Goal: Check status: Check status

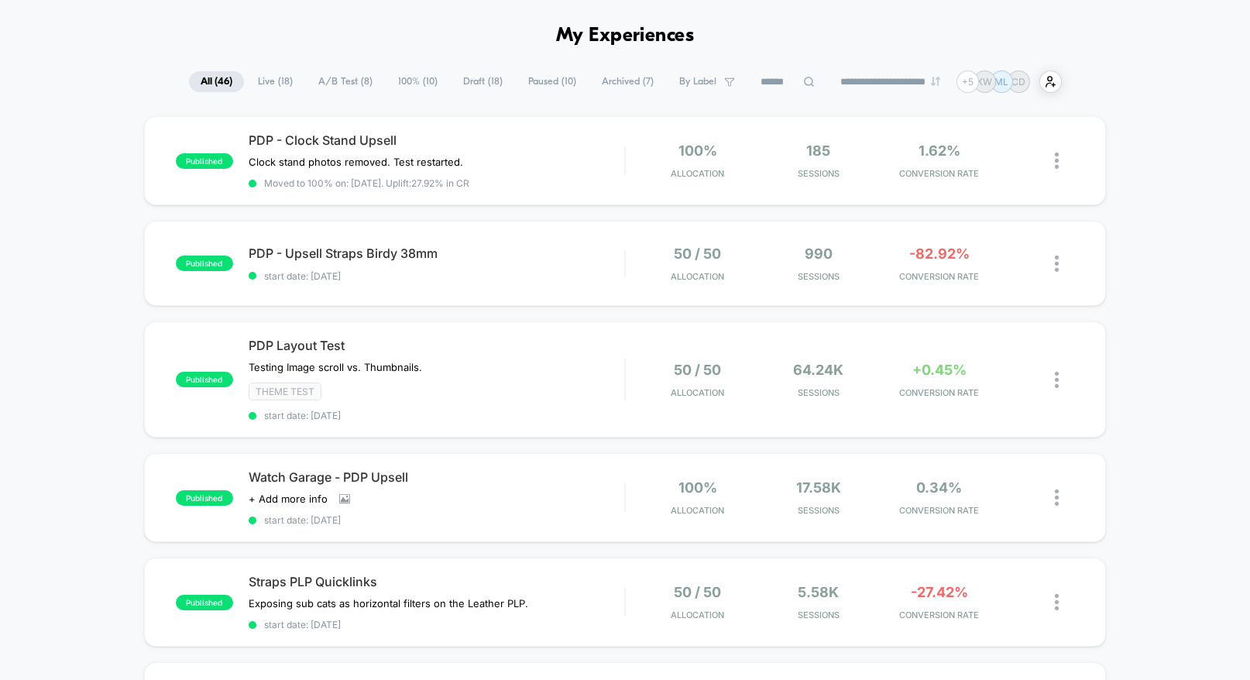
scroll to position [73, 0]
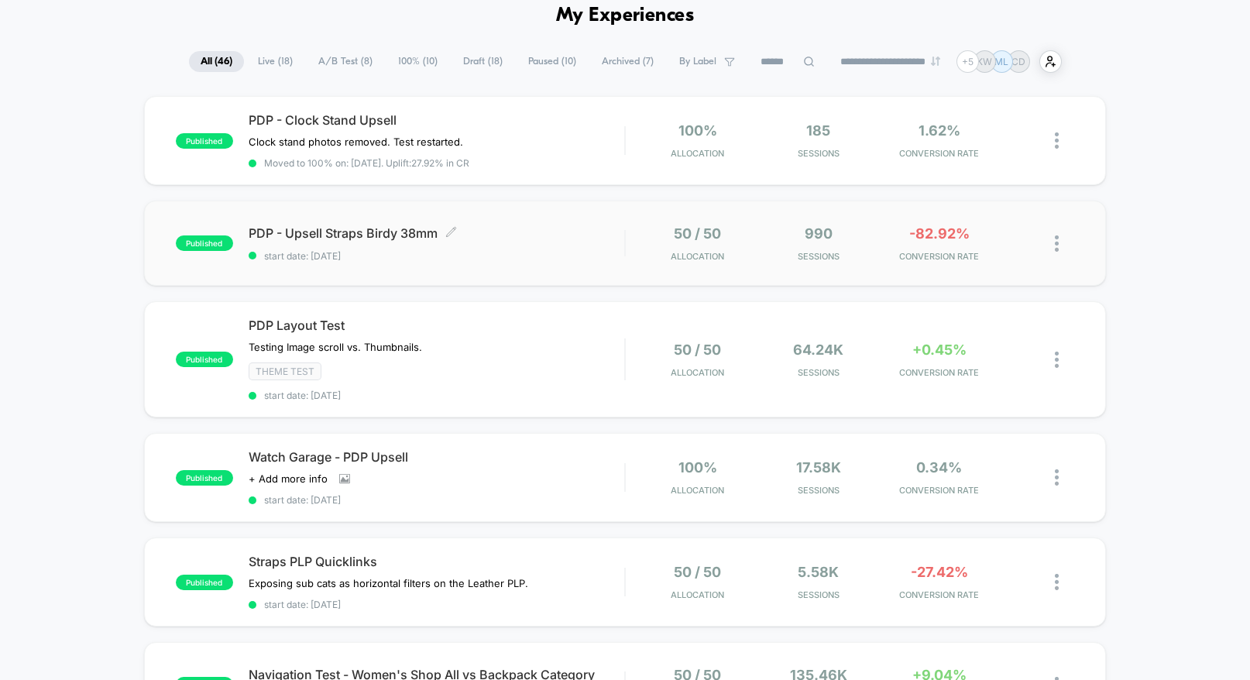
click at [555, 253] on span "start date: [DATE]" at bounding box center [437, 256] width 376 height 12
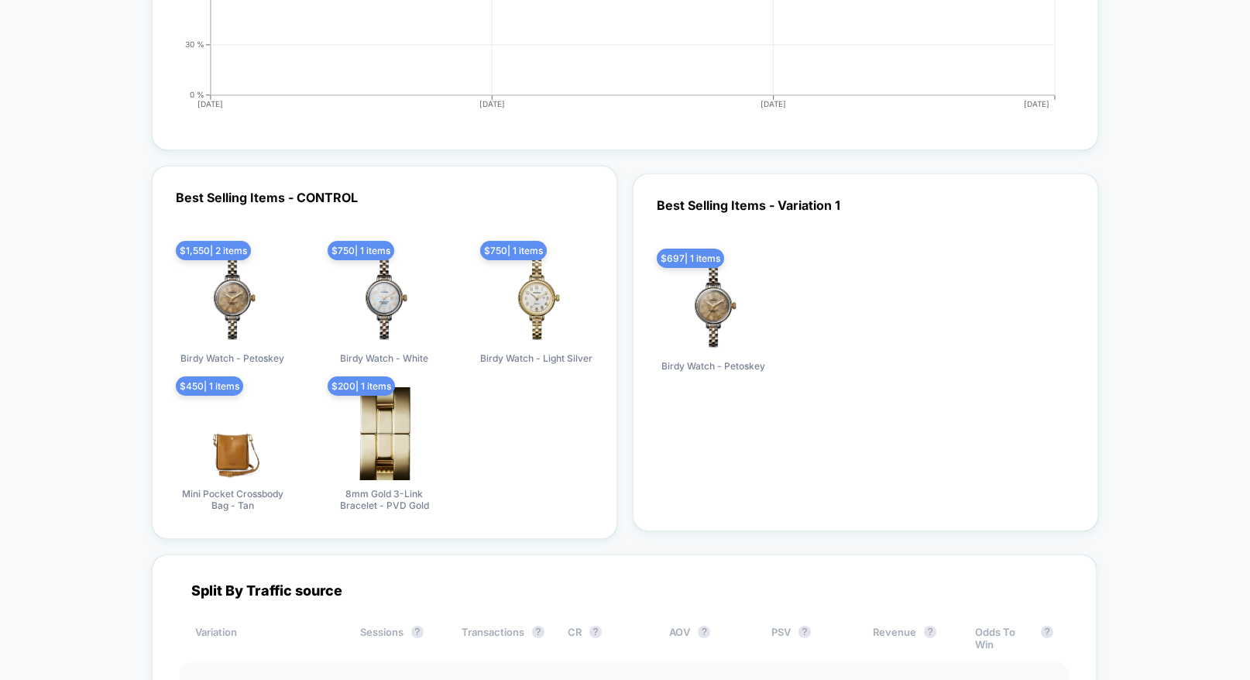
scroll to position [3831, 0]
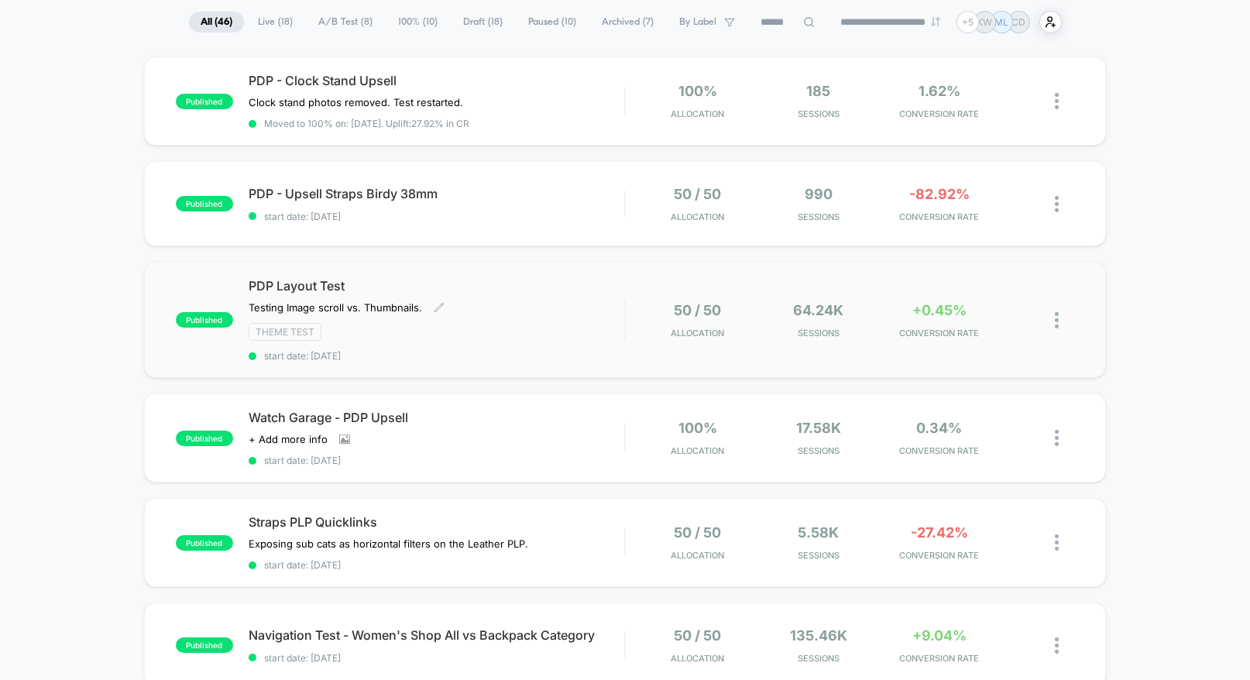
scroll to position [125, 0]
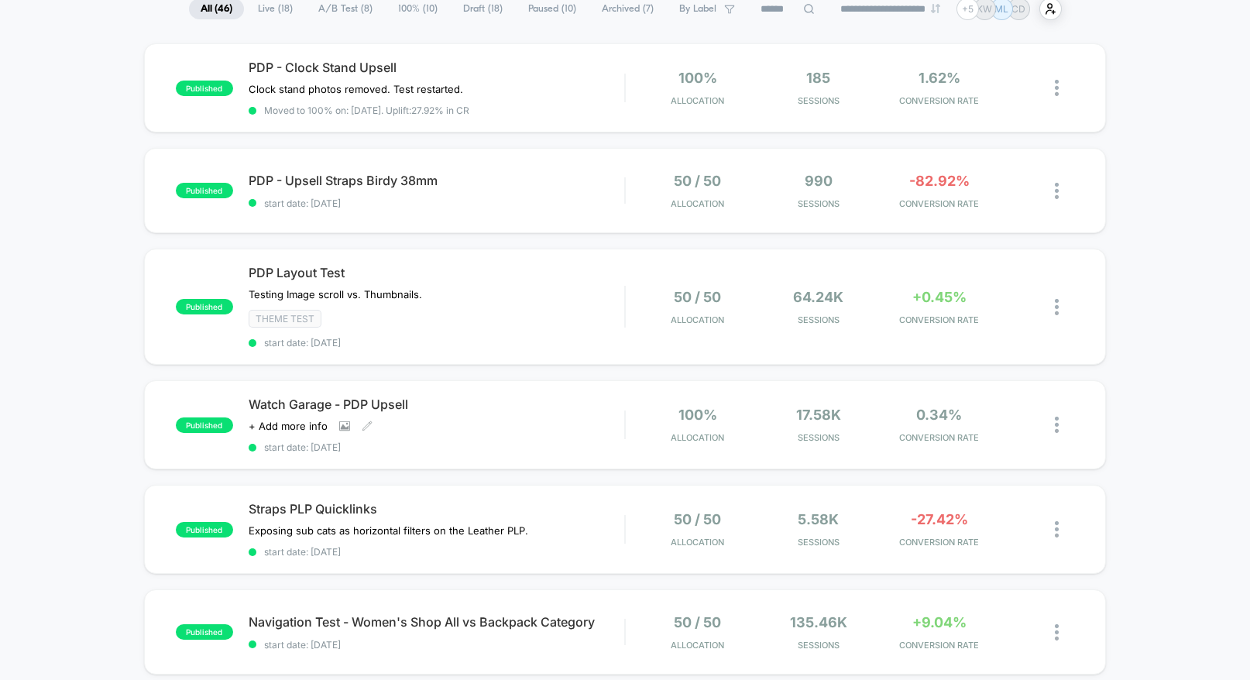
drag, startPoint x: 398, startPoint y: 410, endPoint x: 414, endPoint y: 419, distance: 18.7
click at [398, 410] on span "Watch Garage - PDP Upsell" at bounding box center [437, 403] width 376 height 15
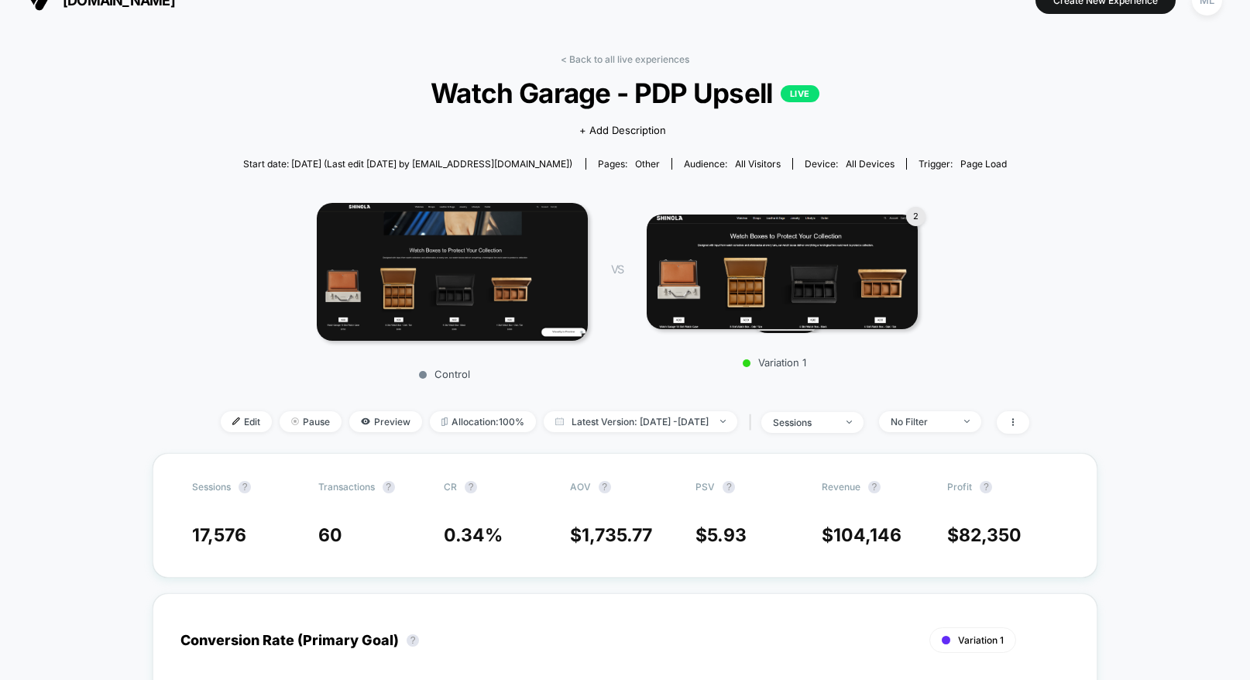
scroll to position [29, 0]
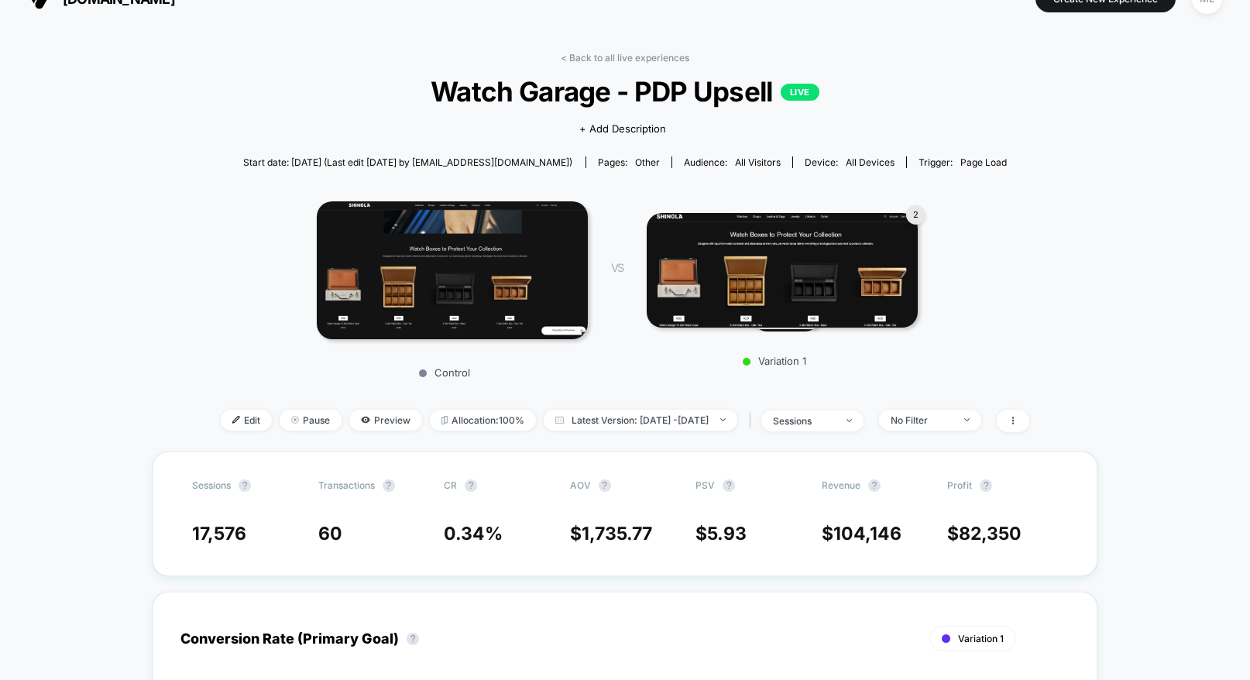
click at [484, 265] on img at bounding box center [452, 270] width 271 height 138
